Goal: Task Accomplishment & Management: Complete application form

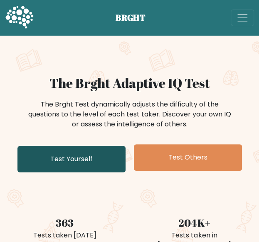
click at [94, 151] on link "Test Yourself" at bounding box center [71, 159] width 108 height 27
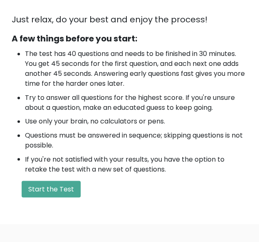
scroll to position [236, 0]
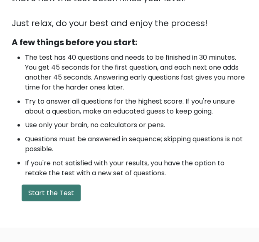
click at [69, 192] on button "Start the Test" at bounding box center [51, 193] width 59 height 17
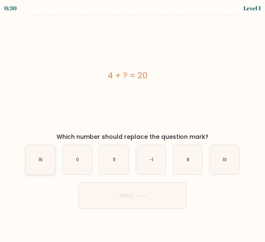
click at [47, 167] on icon "16" at bounding box center [40, 159] width 29 height 29
click at [132, 123] on input "a. 16" at bounding box center [132, 122] width 0 height 2
radio input "true"
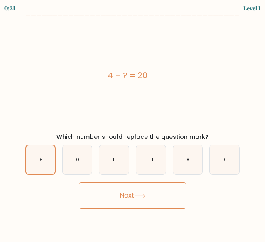
click at [142, 200] on button "Next" at bounding box center [132, 196] width 108 height 27
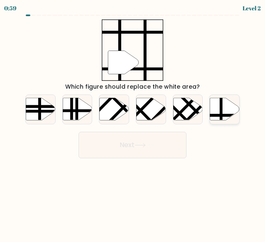
click at [222, 114] on icon at bounding box center [224, 109] width 29 height 22
click at [133, 121] on input "f." at bounding box center [132, 122] width 0 height 2
radio input "true"
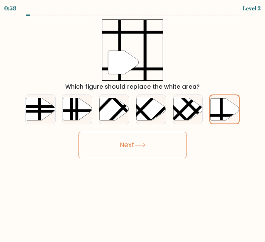
click at [149, 144] on button "Next" at bounding box center [132, 145] width 108 height 27
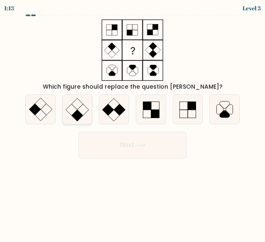
click at [78, 109] on rect at bounding box center [83, 110] width 12 height 12
click at [132, 121] on input "b." at bounding box center [132, 122] width 0 height 2
radio input "true"
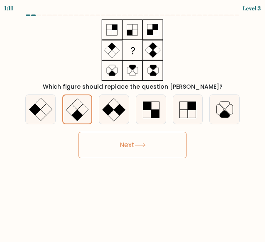
click at [124, 141] on button "Next" at bounding box center [132, 145] width 108 height 27
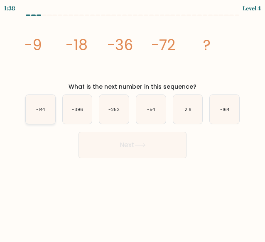
click at [39, 112] on text "-144" at bounding box center [41, 109] width 9 height 6
click at [132, 121] on input "a. -144" at bounding box center [132, 122] width 0 height 2
radio input "true"
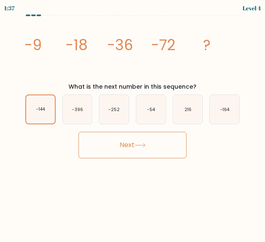
click at [121, 139] on button "Next" at bounding box center [132, 145] width 108 height 27
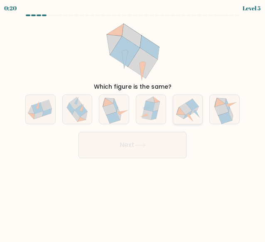
click at [197, 117] on icon at bounding box center [187, 109] width 29 height 27
click at [133, 121] on input "e." at bounding box center [132, 122] width 0 height 2
radio input "true"
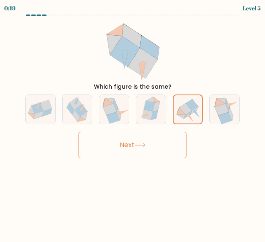
click at [154, 151] on button "Next" at bounding box center [132, 145] width 108 height 27
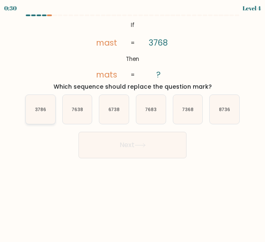
click at [43, 112] on text "3786" at bounding box center [40, 109] width 11 height 6
click at [132, 121] on input "a. 3786" at bounding box center [132, 122] width 0 height 2
radio input "true"
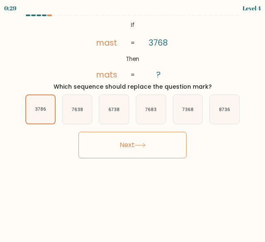
click at [130, 148] on button "Next" at bounding box center [132, 145] width 108 height 27
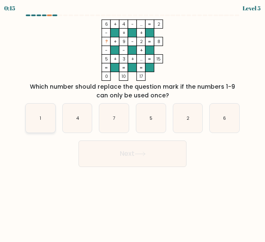
click at [41, 116] on text "1" at bounding box center [40, 118] width 1 height 6
click at [132, 121] on input "a. 1" at bounding box center [132, 122] width 0 height 2
radio input "true"
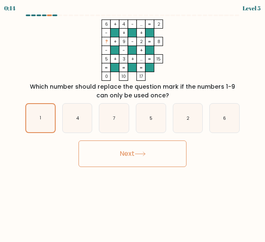
click at [135, 159] on button "Next" at bounding box center [132, 154] width 108 height 27
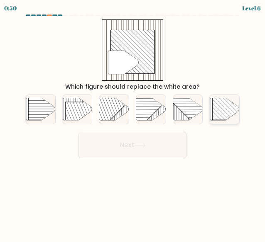
click at [226, 109] on rect at bounding box center [233, 99] width 42 height 42
click at [133, 121] on input "f." at bounding box center [132, 122] width 0 height 2
radio input "true"
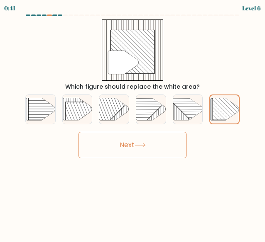
click at [151, 144] on button "Next" at bounding box center [132, 145] width 108 height 27
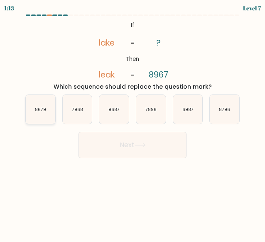
click at [40, 112] on text "8679" at bounding box center [40, 109] width 11 height 6
click at [132, 121] on input "a. 8679" at bounding box center [132, 122] width 0 height 2
radio input "true"
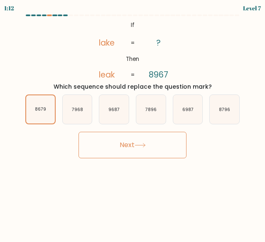
click at [138, 151] on button "Next" at bounding box center [132, 145] width 108 height 27
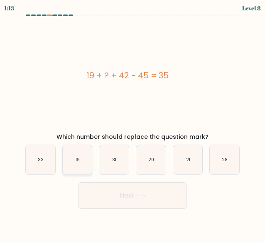
click at [81, 163] on icon "19" at bounding box center [77, 159] width 29 height 29
click at [132, 123] on input "b. 19" at bounding box center [132, 122] width 0 height 2
radio input "true"
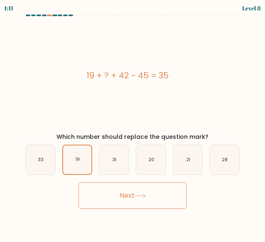
click at [129, 210] on body "1:11 Level 8 a." at bounding box center [132, 121] width 265 height 242
click at [130, 197] on button "Next" at bounding box center [132, 196] width 108 height 27
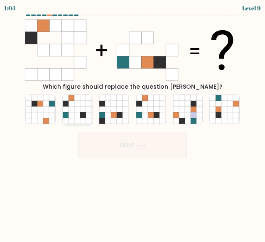
click at [79, 112] on icon at bounding box center [77, 115] width 6 height 6
click at [132, 121] on input "b." at bounding box center [132, 122] width 0 height 2
radio input "true"
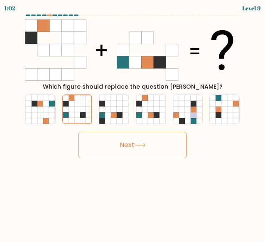
click at [134, 137] on button "Next" at bounding box center [132, 145] width 108 height 27
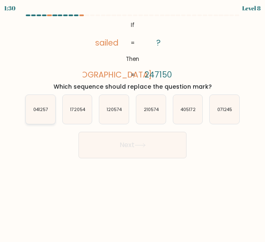
click at [33, 106] on text "041257" at bounding box center [40, 109] width 15 height 6
click at [132, 121] on input "a. 041257" at bounding box center [132, 122] width 0 height 2
radio input "true"
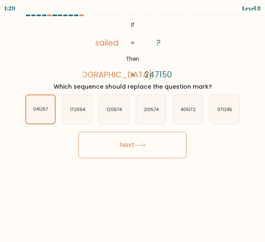
click at [123, 141] on button "Next" at bounding box center [132, 145] width 108 height 27
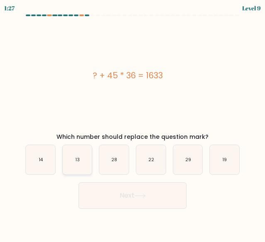
click at [85, 163] on icon "13" at bounding box center [77, 159] width 29 height 29
click at [132, 123] on input "b. 13" at bounding box center [132, 122] width 0 height 2
radio input "true"
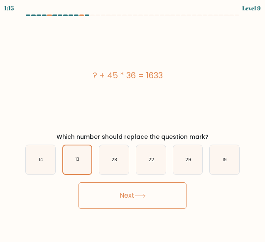
click at [115, 191] on button "Next" at bounding box center [132, 196] width 108 height 27
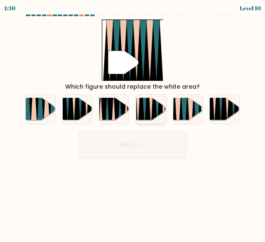
click at [152, 106] on icon at bounding box center [151, 97] width 7 height 59
click at [133, 121] on input "d." at bounding box center [132, 122] width 0 height 2
radio input "true"
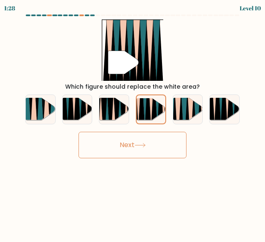
click at [145, 146] on icon at bounding box center [140, 146] width 10 height 4
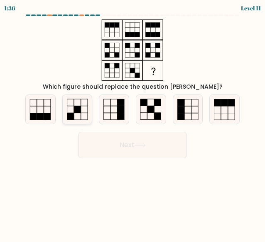
click at [80, 109] on rect at bounding box center [77, 109] width 7 height 7
click at [132, 121] on input "b." at bounding box center [132, 122] width 0 height 2
radio input "true"
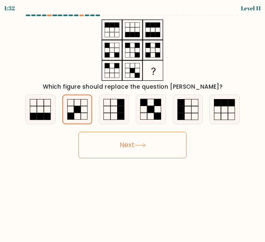
click at [107, 138] on button "Next" at bounding box center [132, 145] width 108 height 27
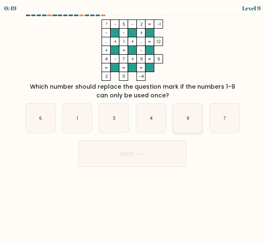
click at [190, 115] on icon "9" at bounding box center [187, 118] width 29 height 29
click at [133, 121] on input "e. 9" at bounding box center [132, 122] width 0 height 2
radio input "true"
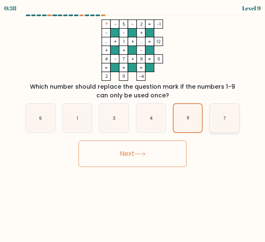
click at [223, 114] on icon "7" at bounding box center [224, 118] width 29 height 29
click at [133, 121] on input "f. 7" at bounding box center [132, 122] width 0 height 2
radio input "true"
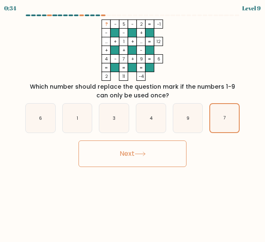
click at [152, 154] on button "Next" at bounding box center [132, 154] width 108 height 27
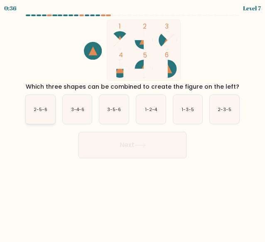
click at [47, 110] on icon "2-5-6" at bounding box center [40, 109] width 29 height 29
click at [132, 121] on input "a. 2-5-6" at bounding box center [132, 122] width 0 height 2
radio input "true"
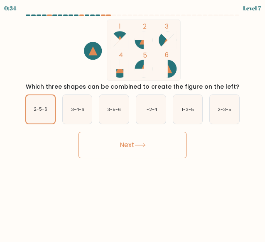
click at [107, 146] on button "Next" at bounding box center [132, 145] width 108 height 27
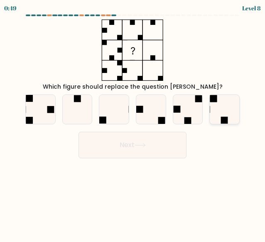
click at [218, 115] on icon at bounding box center [224, 109] width 29 height 29
click at [133, 121] on input "f." at bounding box center [132, 122] width 0 height 2
radio input "true"
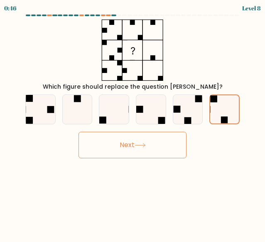
click at [139, 145] on icon at bounding box center [140, 146] width 10 height 4
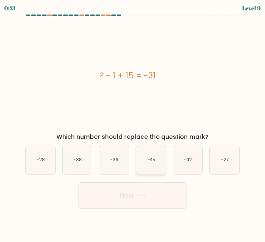
click at [154, 154] on icon "-45" at bounding box center [150, 159] width 29 height 29
click at [133, 123] on input "d. -45" at bounding box center [132, 122] width 0 height 2
radio input "true"
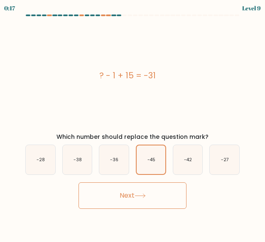
click at [137, 193] on button "Next" at bounding box center [132, 196] width 108 height 27
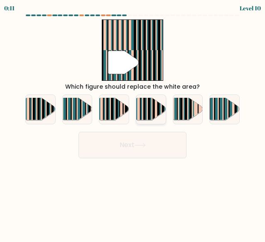
click at [154, 111] on rect at bounding box center [153, 107] width 2 height 29
click at [133, 121] on input "d." at bounding box center [132, 122] width 0 height 2
radio input "true"
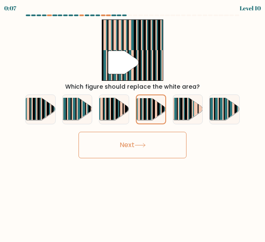
click at [153, 142] on button "Next" at bounding box center [132, 145] width 108 height 27
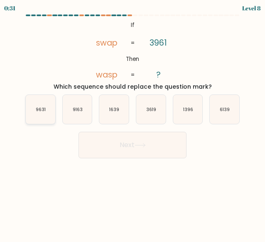
click at [50, 110] on icon "9631" at bounding box center [40, 109] width 29 height 29
click at [132, 121] on input "a. 9631" at bounding box center [132, 122] width 0 height 2
radio input "true"
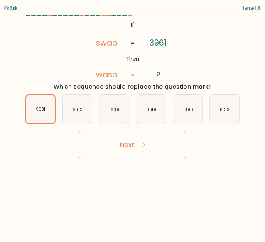
click at [126, 139] on button "Next" at bounding box center [132, 145] width 108 height 27
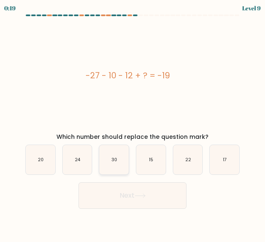
click at [116, 152] on icon "30" at bounding box center [113, 159] width 29 height 29
click at [132, 123] on input "c. 30" at bounding box center [132, 122] width 0 height 2
radio input "true"
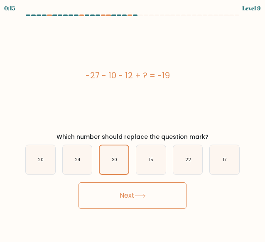
click at [163, 196] on button "Next" at bounding box center [132, 196] width 108 height 27
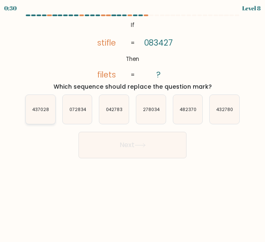
click at [39, 107] on text "437028" at bounding box center [40, 109] width 17 height 6
click at [132, 121] on input "a. 437028" at bounding box center [132, 122] width 0 height 2
radio input "true"
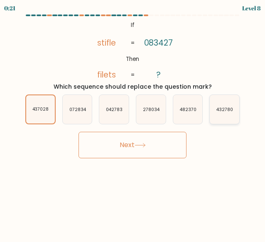
click at [222, 115] on icon "432780" at bounding box center [224, 109] width 29 height 29
click at [133, 121] on input "f. 432780" at bounding box center [132, 122] width 0 height 2
radio input "true"
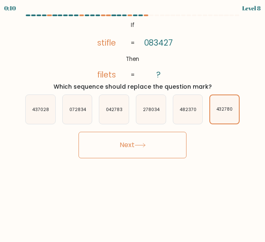
click at [146, 144] on icon at bounding box center [139, 145] width 11 height 5
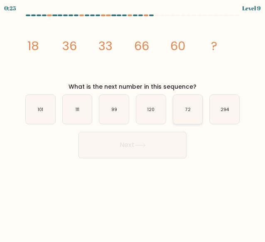
click at [186, 102] on icon "72" at bounding box center [187, 109] width 29 height 29
click at [133, 121] on input "e. 72" at bounding box center [132, 122] width 0 height 2
radio input "true"
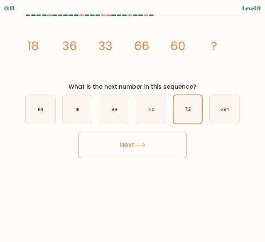
click at [158, 144] on button "Next" at bounding box center [132, 145] width 108 height 27
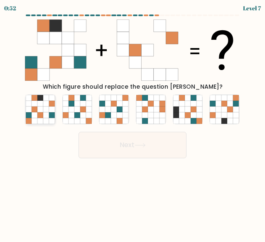
click at [51, 113] on icon at bounding box center [52, 115] width 6 height 6
click at [132, 121] on input "a." at bounding box center [132, 122] width 0 height 2
radio input "true"
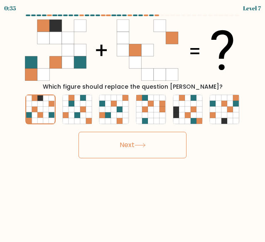
click at [133, 149] on button "Next" at bounding box center [132, 145] width 108 height 27
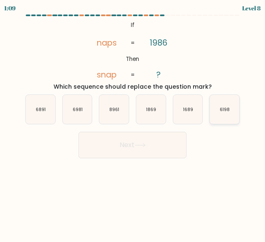
click at [230, 114] on icon "6198" at bounding box center [224, 109] width 29 height 29
click at [133, 121] on input "f. 6198" at bounding box center [132, 122] width 0 height 2
radio input "true"
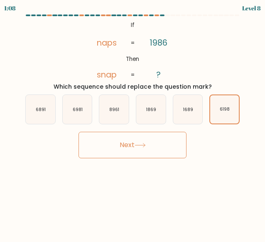
click at [145, 149] on button "Next" at bounding box center [132, 145] width 108 height 27
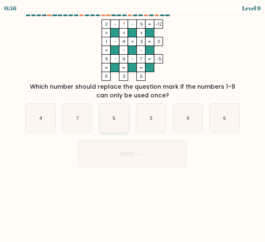
click at [121, 111] on icon "5" at bounding box center [113, 118] width 29 height 29
click at [132, 121] on input "c. 5" at bounding box center [132, 122] width 0 height 2
radio input "true"
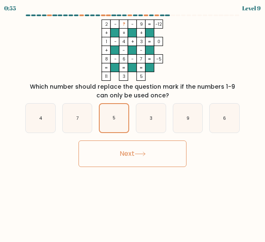
click at [150, 154] on button "Next" at bounding box center [132, 154] width 108 height 27
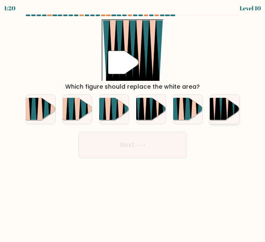
click at [227, 109] on icon at bounding box center [227, 98] width 6 height 59
click at [133, 121] on input "f." at bounding box center [132, 122] width 0 height 2
radio input "true"
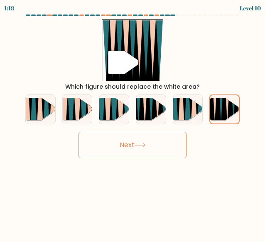
click at [152, 142] on button "Next" at bounding box center [132, 145] width 108 height 27
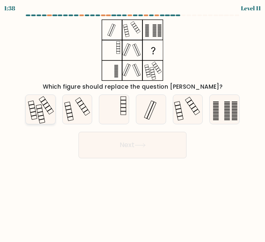
click at [41, 113] on icon at bounding box center [40, 109] width 29 height 29
click at [132, 121] on input "a." at bounding box center [132, 122] width 0 height 2
radio input "true"
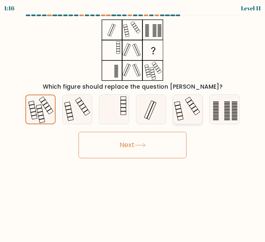
click at [200, 107] on icon at bounding box center [187, 109] width 29 height 29
click at [133, 121] on input "e." at bounding box center [132, 122] width 0 height 2
radio input "true"
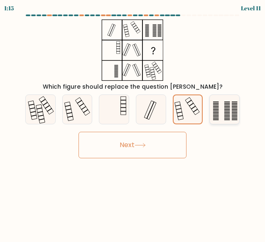
click at [216, 115] on icon at bounding box center [224, 109] width 29 height 29
click at [133, 121] on input "f." at bounding box center [132, 122] width 0 height 2
radio input "true"
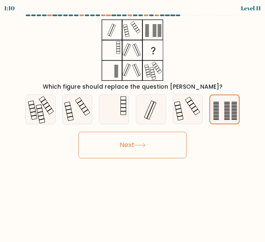
click at [141, 139] on button "Next" at bounding box center [132, 145] width 108 height 27
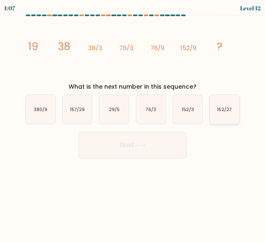
click at [221, 112] on text "152/27" at bounding box center [224, 109] width 15 height 6
click at [133, 121] on input "f. 152/27" at bounding box center [132, 122] width 0 height 2
radio input "true"
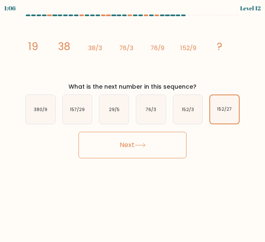
click at [134, 142] on button "Next" at bounding box center [132, 145] width 108 height 27
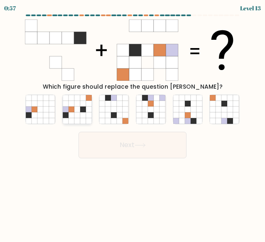
click at [81, 114] on icon at bounding box center [83, 115] width 6 height 6
click at [132, 121] on input "b." at bounding box center [132, 122] width 0 height 2
radio input "true"
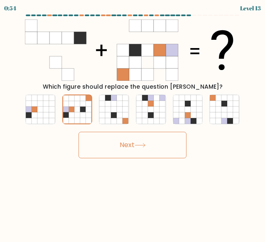
click at [151, 147] on button "Next" at bounding box center [132, 145] width 108 height 27
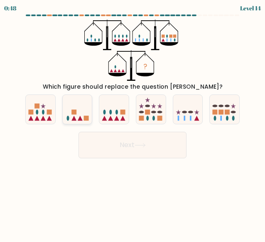
click at [81, 116] on icon at bounding box center [77, 110] width 29 height 24
click at [132, 121] on input "b." at bounding box center [132, 122] width 0 height 2
radio input "true"
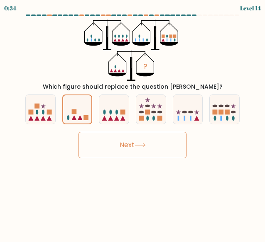
click at [144, 152] on button "Next" at bounding box center [132, 145] width 108 height 27
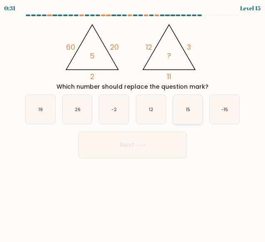
click at [179, 104] on icon "15" at bounding box center [187, 109] width 29 height 29
click at [133, 121] on input "e. 15" at bounding box center [132, 122] width 0 height 2
radio input "true"
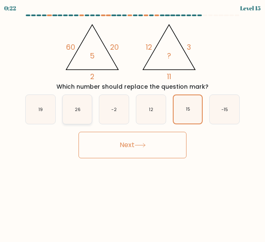
click at [79, 98] on icon "26" at bounding box center [77, 109] width 29 height 29
click at [132, 121] on input "b. 26" at bounding box center [132, 122] width 0 height 2
radio input "true"
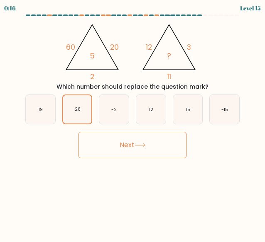
click at [163, 139] on button "Next" at bounding box center [132, 145] width 108 height 27
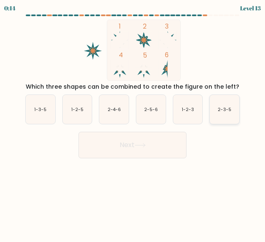
click at [224, 106] on icon "2-3-5" at bounding box center [224, 109] width 29 height 29
click at [133, 121] on input "f. 2-3-5" at bounding box center [132, 122] width 0 height 2
radio input "true"
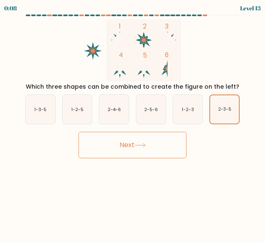
click at [159, 137] on button "Next" at bounding box center [132, 145] width 108 height 27
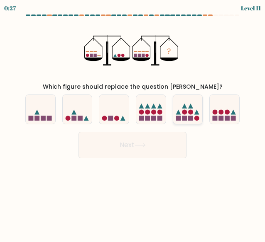
click at [191, 112] on circle at bounding box center [190, 112] width 5 height 5
click at [133, 121] on input "e." at bounding box center [132, 122] width 0 height 2
radio input "true"
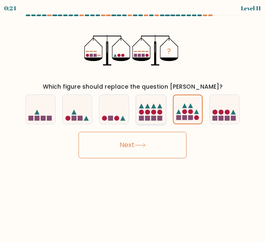
click at [154, 108] on icon at bounding box center [153, 105] width 5 height 5
click at [133, 121] on input "d." at bounding box center [132, 122] width 0 height 2
radio input "true"
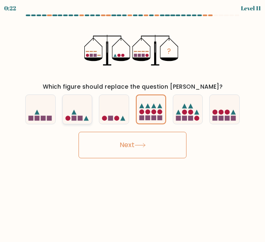
click at [68, 109] on icon at bounding box center [77, 110] width 29 height 24
click at [132, 121] on input "b." at bounding box center [132, 122] width 0 height 2
radio input "true"
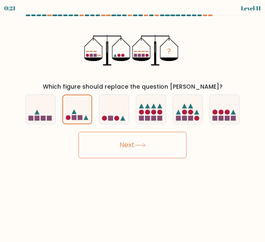
click at [117, 144] on button "Next" at bounding box center [132, 145] width 108 height 27
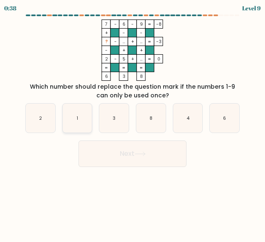
click at [82, 108] on icon "1" at bounding box center [77, 118] width 29 height 29
click at [132, 121] on input "b. 1" at bounding box center [132, 122] width 0 height 2
radio input "true"
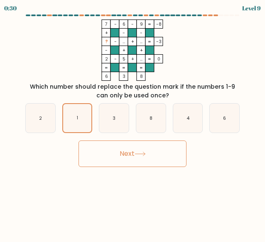
click at [144, 161] on button "Next" at bounding box center [132, 154] width 108 height 27
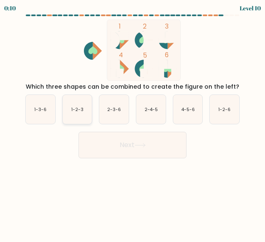
click at [77, 110] on text "1-2-3" at bounding box center [77, 109] width 12 height 6
click at [132, 121] on input "b. 1-2-3" at bounding box center [132, 122] width 0 height 2
radio input "true"
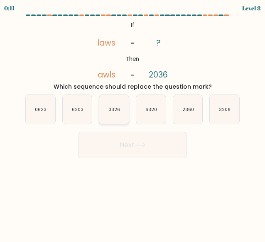
click at [125, 107] on icon "0326" at bounding box center [113, 109] width 29 height 29
click at [132, 121] on input "c. 0326" at bounding box center [132, 122] width 0 height 2
radio input "true"
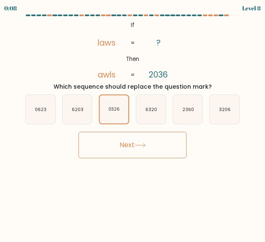
click at [146, 143] on icon at bounding box center [139, 145] width 11 height 5
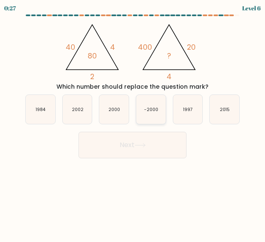
click at [142, 118] on icon "-2000" at bounding box center [150, 109] width 29 height 29
click at [133, 121] on input "d. -2000" at bounding box center [132, 122] width 0 height 2
radio input "true"
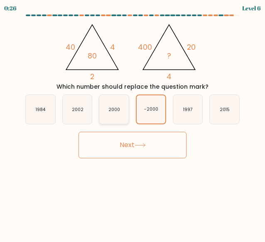
click at [119, 118] on icon "2000" at bounding box center [113, 109] width 29 height 29
click at [132, 121] on input "c. [DATE]" at bounding box center [132, 122] width 0 height 2
radio input "true"
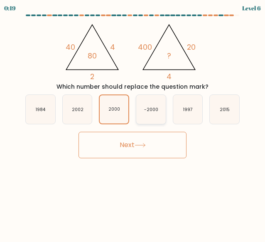
click at [139, 116] on icon "-2000" at bounding box center [150, 109] width 29 height 29
click at [133, 121] on input "d. -2000" at bounding box center [132, 122] width 0 height 2
radio input "true"
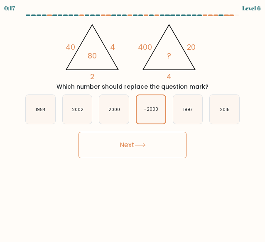
click at [137, 140] on button "Next" at bounding box center [132, 145] width 108 height 27
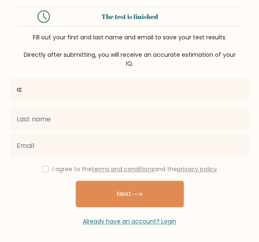
type input "a;"
click at [76, 181] on button "Next" at bounding box center [130, 194] width 108 height 27
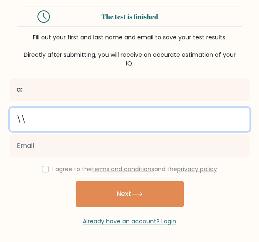
type input "\"
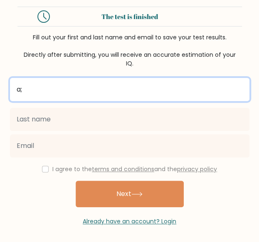
click at [102, 97] on input "a;" at bounding box center [129, 89] width 239 height 23
type input "ALYSSA KAYE"
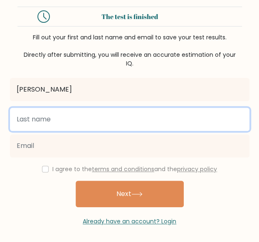
click at [81, 117] on input "text" at bounding box center [129, 119] width 239 height 23
type input "ALONZO"
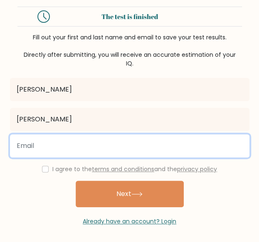
click at [72, 141] on input "email" at bounding box center [129, 145] width 239 height 23
type input "kayesibayanalonzo@gmail.com"
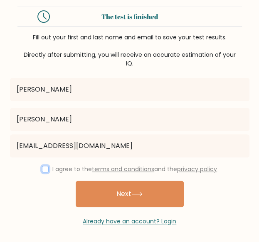
click at [45, 171] on input "checkbox" at bounding box center [45, 169] width 7 height 7
checkbox input "true"
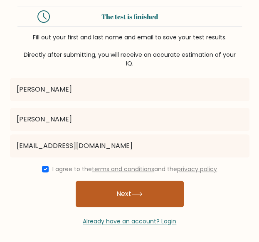
click at [112, 195] on button "Next" at bounding box center [130, 194] width 108 height 27
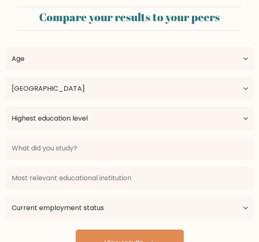
select select "PH"
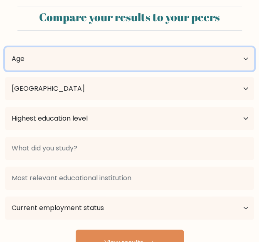
click at [108, 61] on select "Age Under 18 years old 18-24 years old 25-34 years old 35-44 years old 45-54 ye…" at bounding box center [129, 58] width 249 height 23
select select "18_24"
click at [5, 47] on select "Age Under 18 years old 18-24 years old 25-34 years old 35-44 years old 45-54 ye…" at bounding box center [129, 58] width 249 height 23
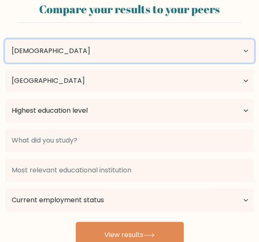
scroll to position [10, 0]
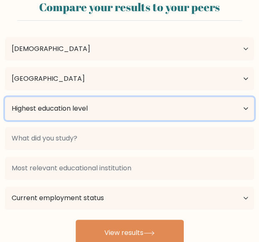
click at [79, 114] on select "Highest education level No schooling Primary Lower Secondary Upper Secondary Oc…" at bounding box center [129, 108] width 249 height 23
select select "bachelors_degree"
click at [5, 97] on select "Highest education level No schooling Primary Lower Secondary Upper Secondary Oc…" at bounding box center [129, 108] width 249 height 23
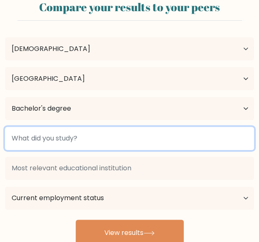
click at [71, 146] on input at bounding box center [129, 138] width 249 height 23
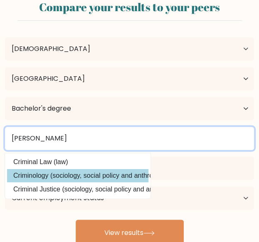
type input "bs crimi"
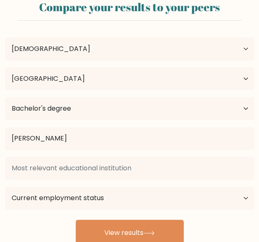
click at [72, 172] on div "ALYSSA KAYE ALONZO Age Under 18 years old 18-24 years old 25-34 years old 35-44…" at bounding box center [129, 136] width 259 height 219
click at [85, 151] on div "bs crimi Criminal Law (law) Criminology (sociology, social policy and anthropol…" at bounding box center [129, 139] width 259 height 30
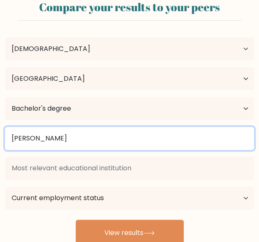
click at [90, 138] on input "bs crimi" at bounding box center [129, 138] width 249 height 23
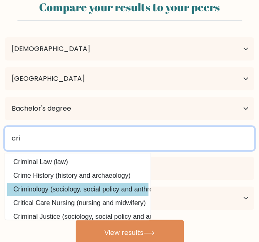
type input "cri"
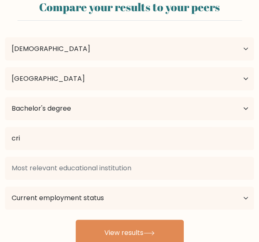
click at [74, 192] on div "ALYSSA KAYE ALONZO Age Under 18 years old 18-24 years old 25-34 years old 35-44…" at bounding box center [129, 136] width 259 height 219
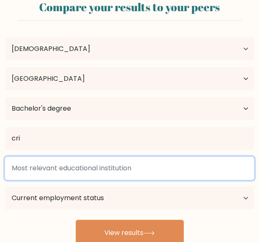
click at [82, 165] on input at bounding box center [129, 168] width 249 height 23
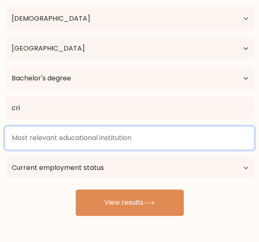
scroll to position [44, 0]
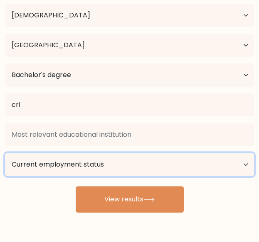
click at [99, 169] on select "Current employment status Employed Student Retired Other / prefer not to answer" at bounding box center [129, 164] width 249 height 23
select select "student"
click at [5, 153] on select "Current employment status Employed Student Retired Other / prefer not to answer" at bounding box center [129, 164] width 249 height 23
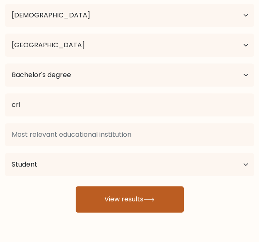
click at [123, 192] on button "View results" at bounding box center [130, 199] width 108 height 27
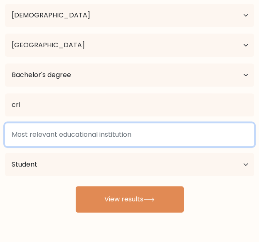
click at [106, 135] on input at bounding box center [129, 134] width 249 height 23
type input "n"
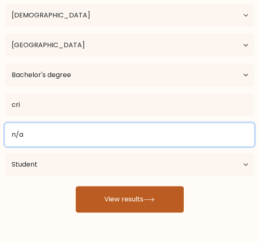
type input "n/a"
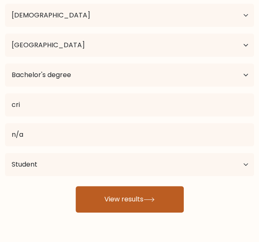
click at [117, 196] on button "View results" at bounding box center [130, 199] width 108 height 27
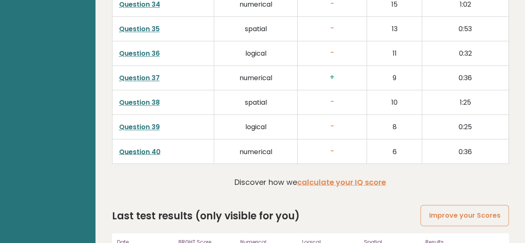
scroll to position [2231, 0]
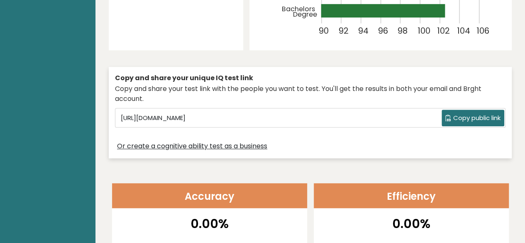
scroll to position [167, 0]
